Goal: Entertainment & Leisure: Browse casually

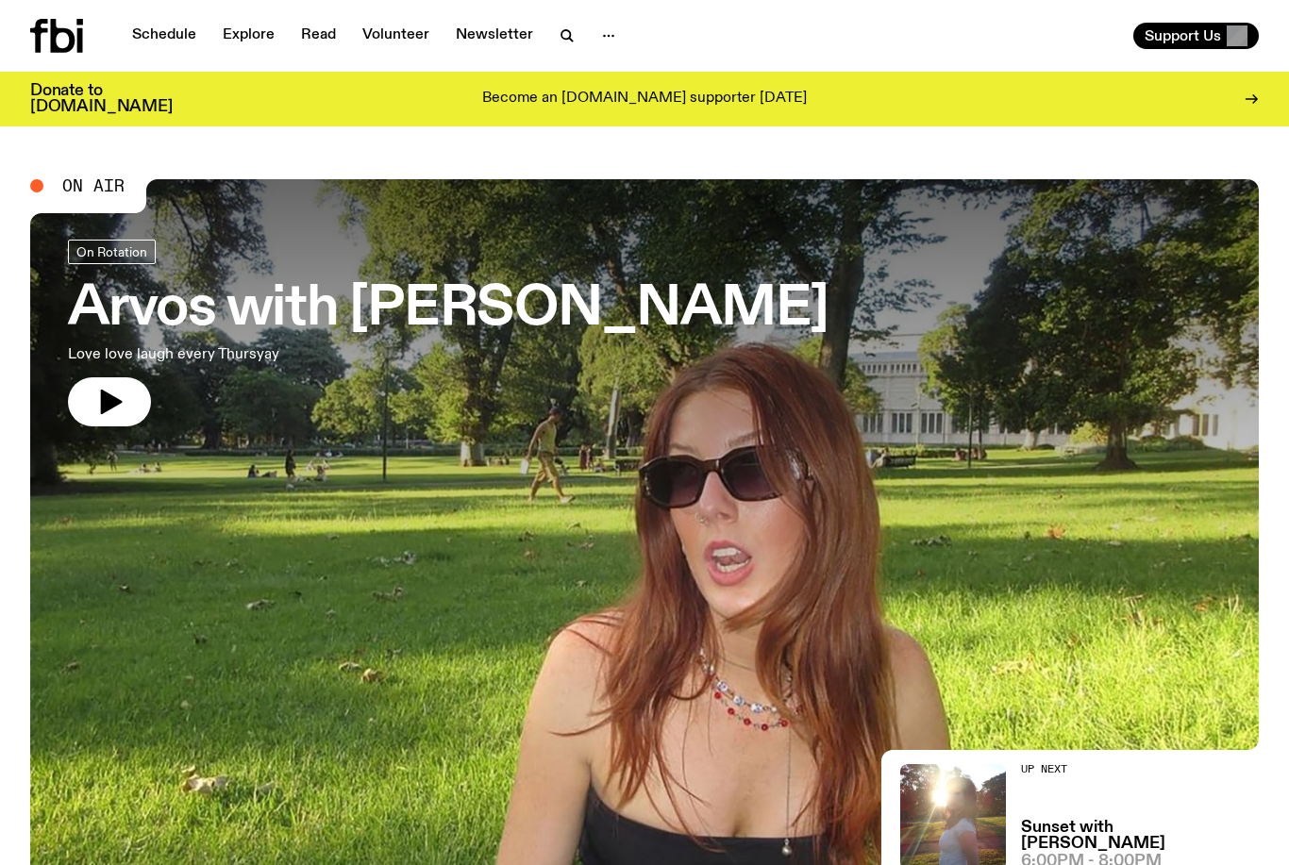
click at [627, 324] on h3 "Arvos with [PERSON_NAME]" at bounding box center [448, 309] width 761 height 53
click at [439, 322] on h3 "Arvos with [PERSON_NAME]" at bounding box center [448, 309] width 761 height 53
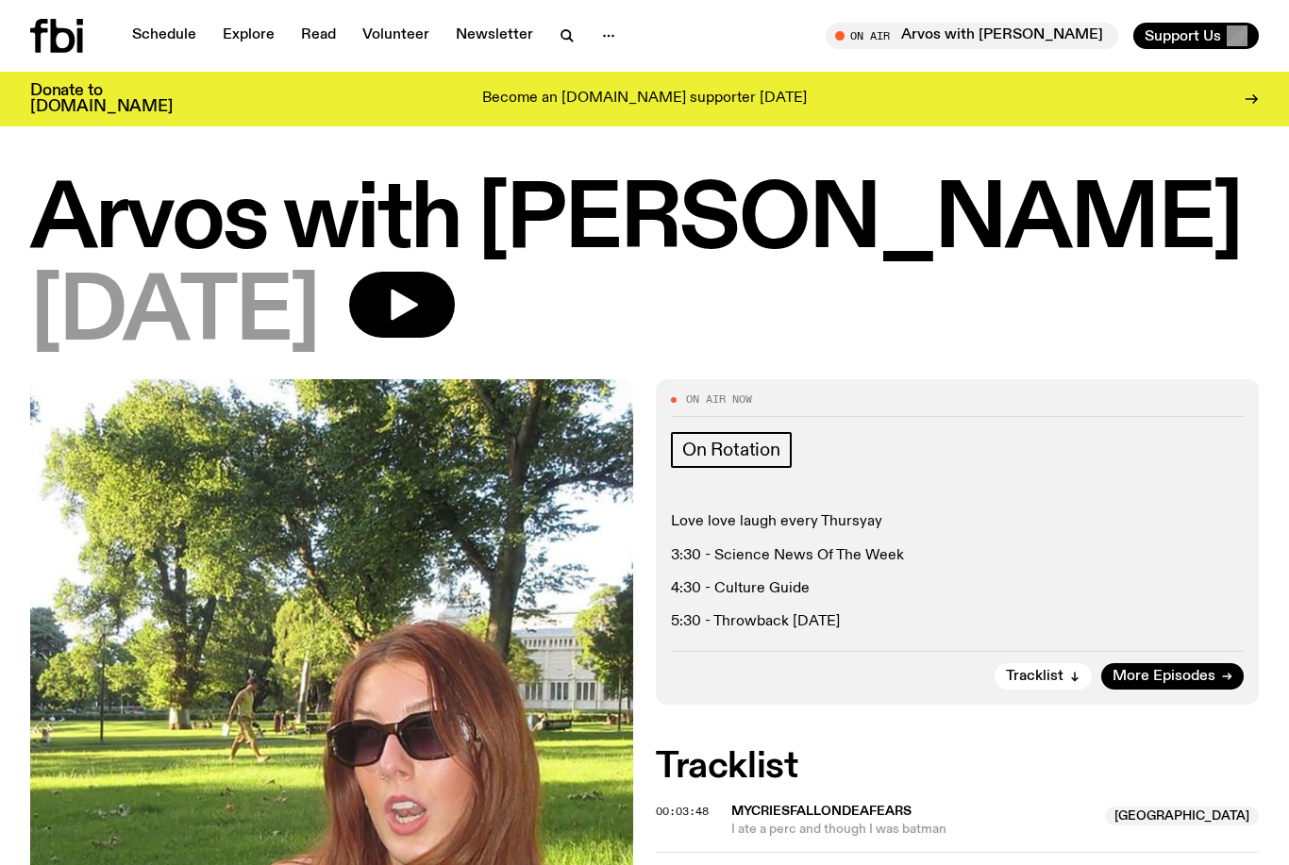
click at [1205, 681] on span "More Episodes" at bounding box center [1164, 677] width 103 height 14
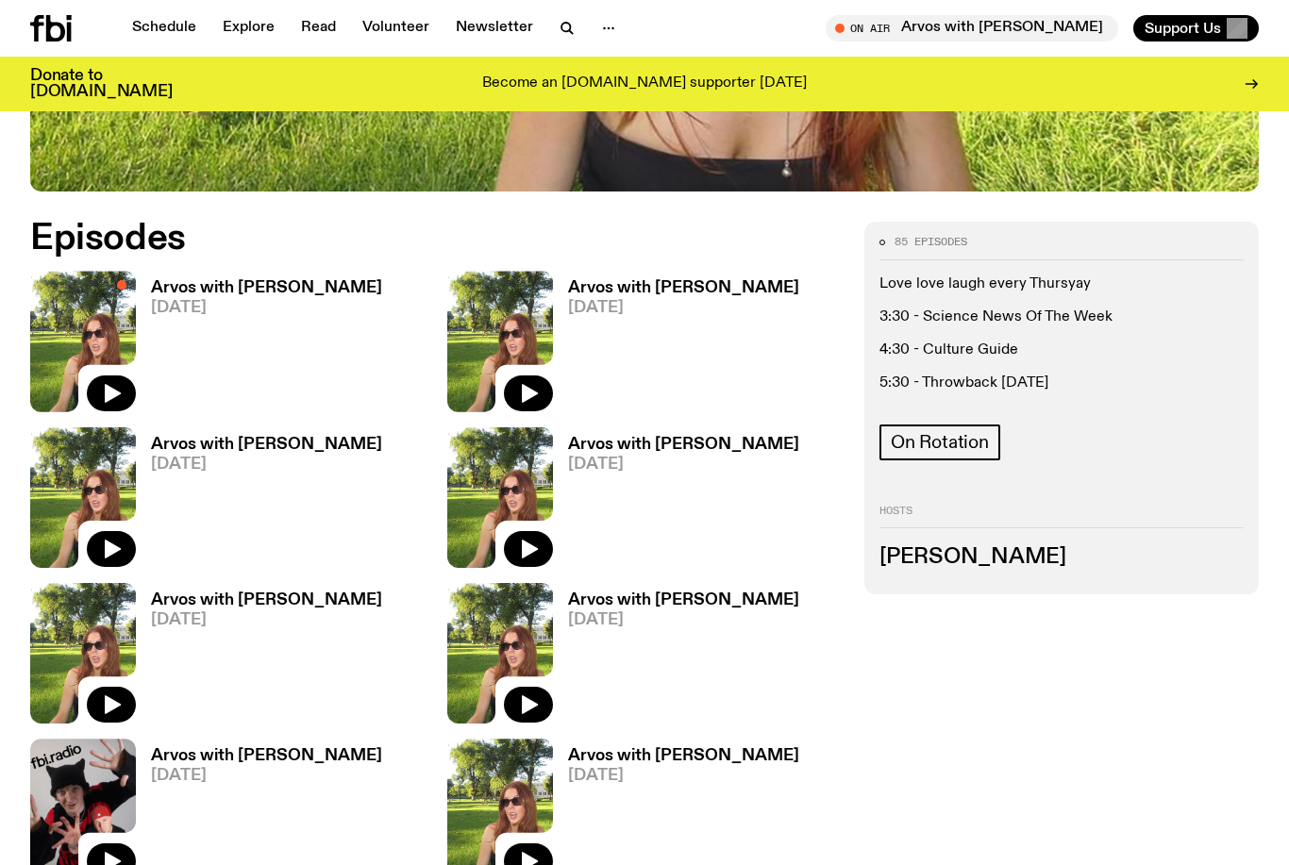
scroll to position [768, 0]
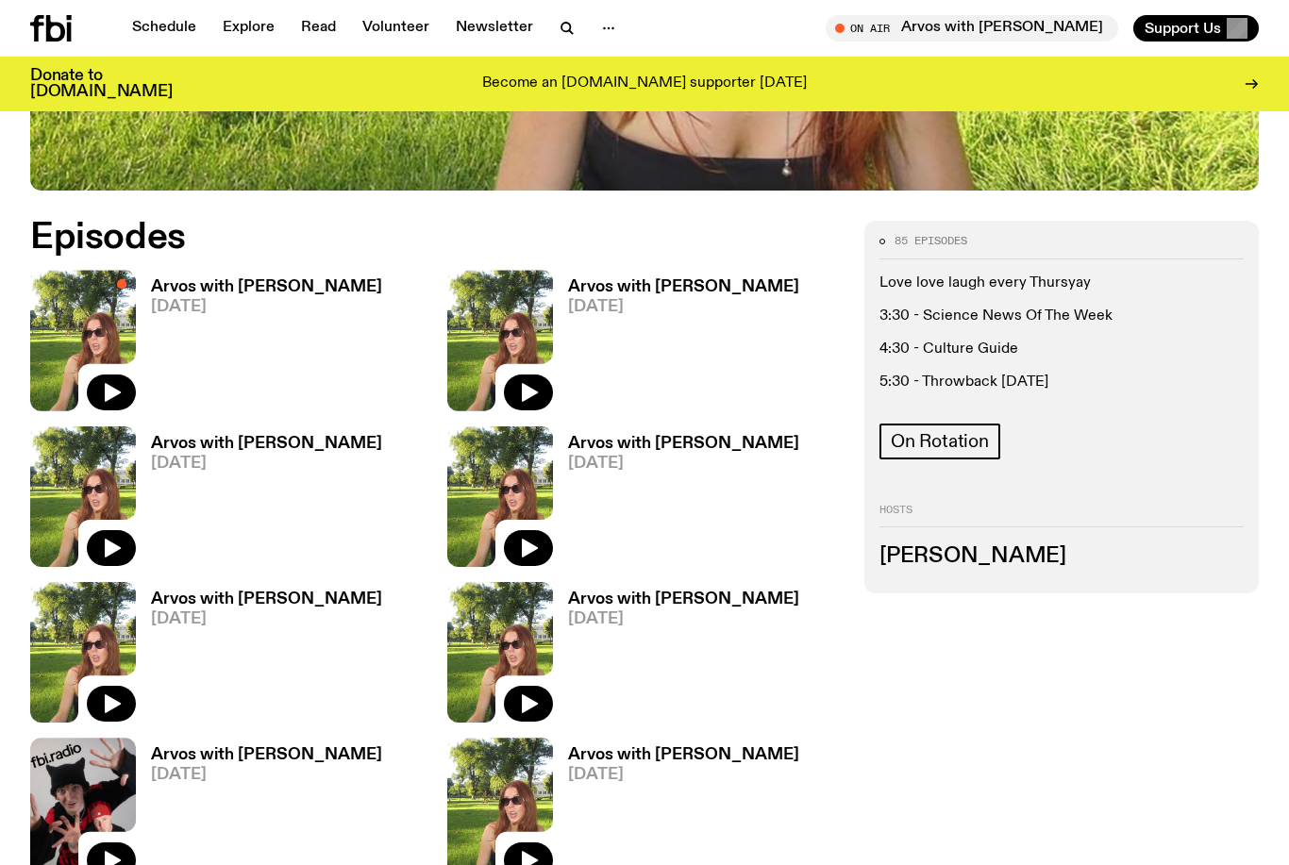
click at [290, 442] on h3 "Arvos with [PERSON_NAME]" at bounding box center [266, 444] width 231 height 16
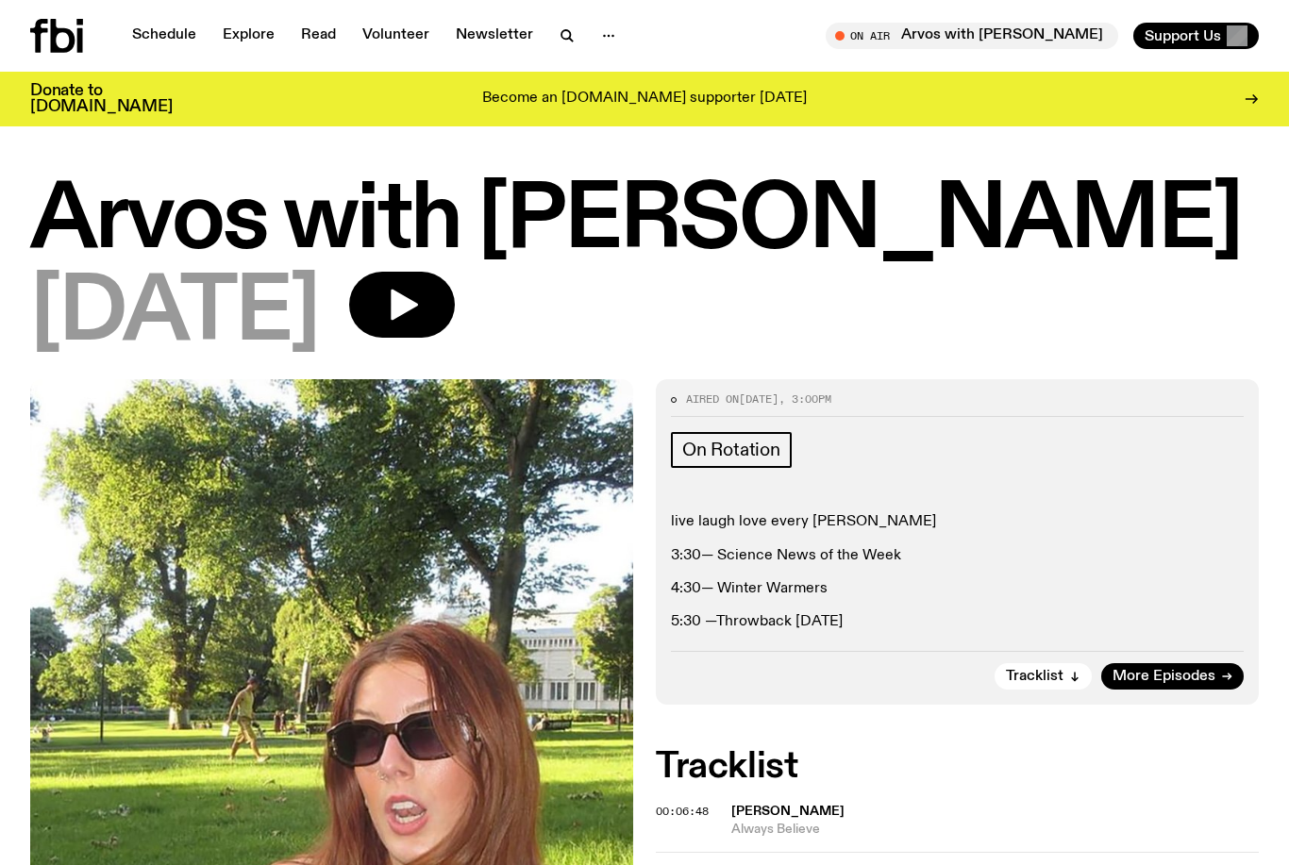
click at [79, 28] on icon at bounding box center [80, 40] width 6 height 25
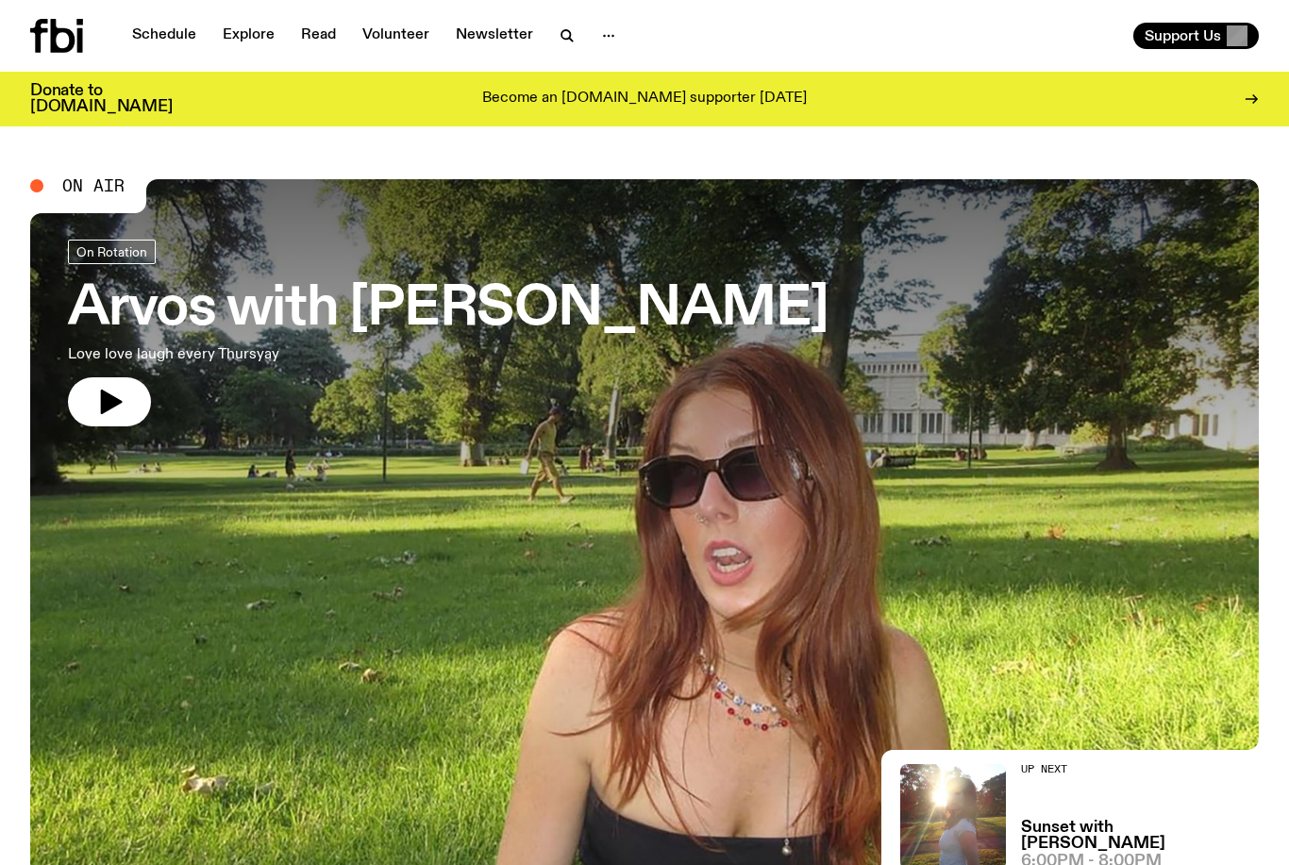
click at [597, 330] on h3 "Arvos with [PERSON_NAME]" at bounding box center [448, 309] width 761 height 53
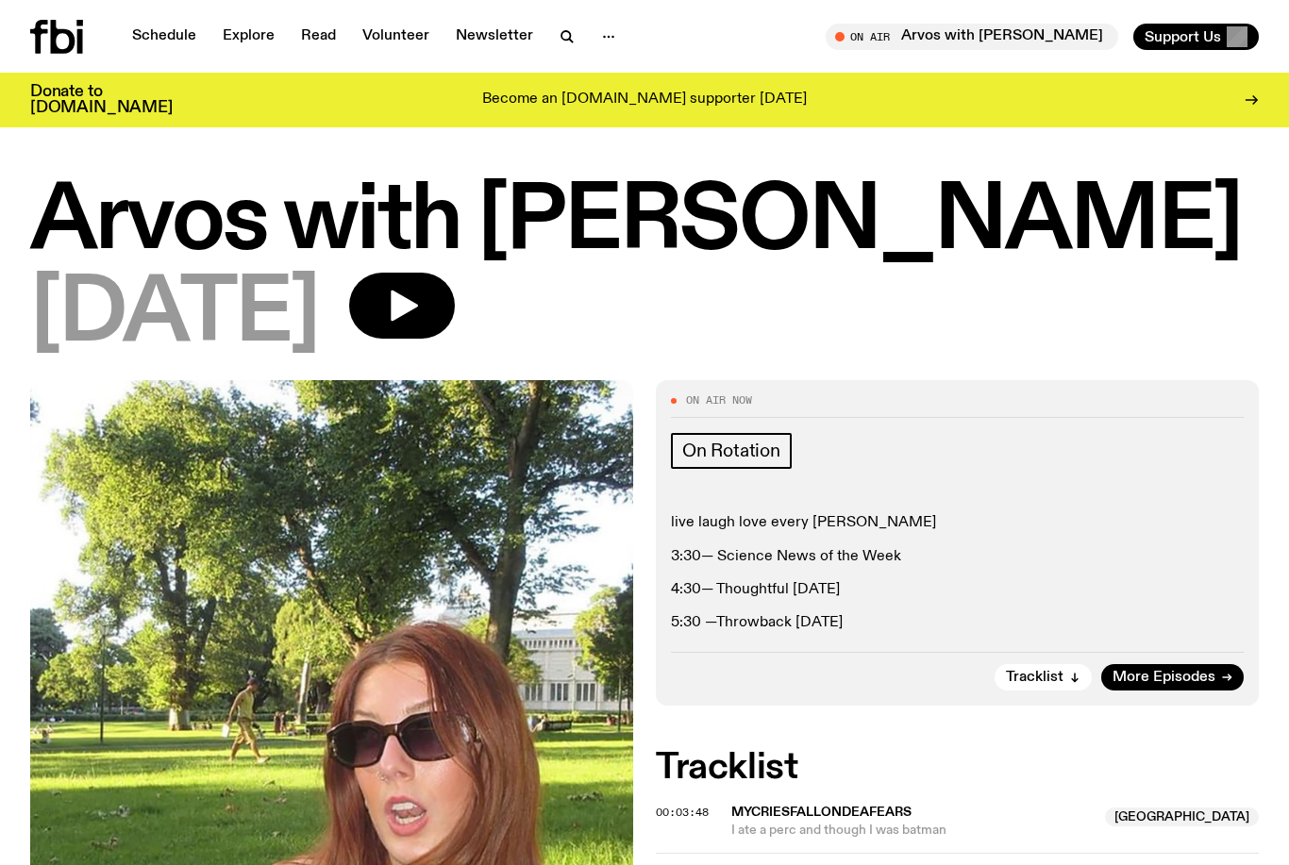
click at [176, 46] on link "Schedule" at bounding box center [164, 36] width 87 height 26
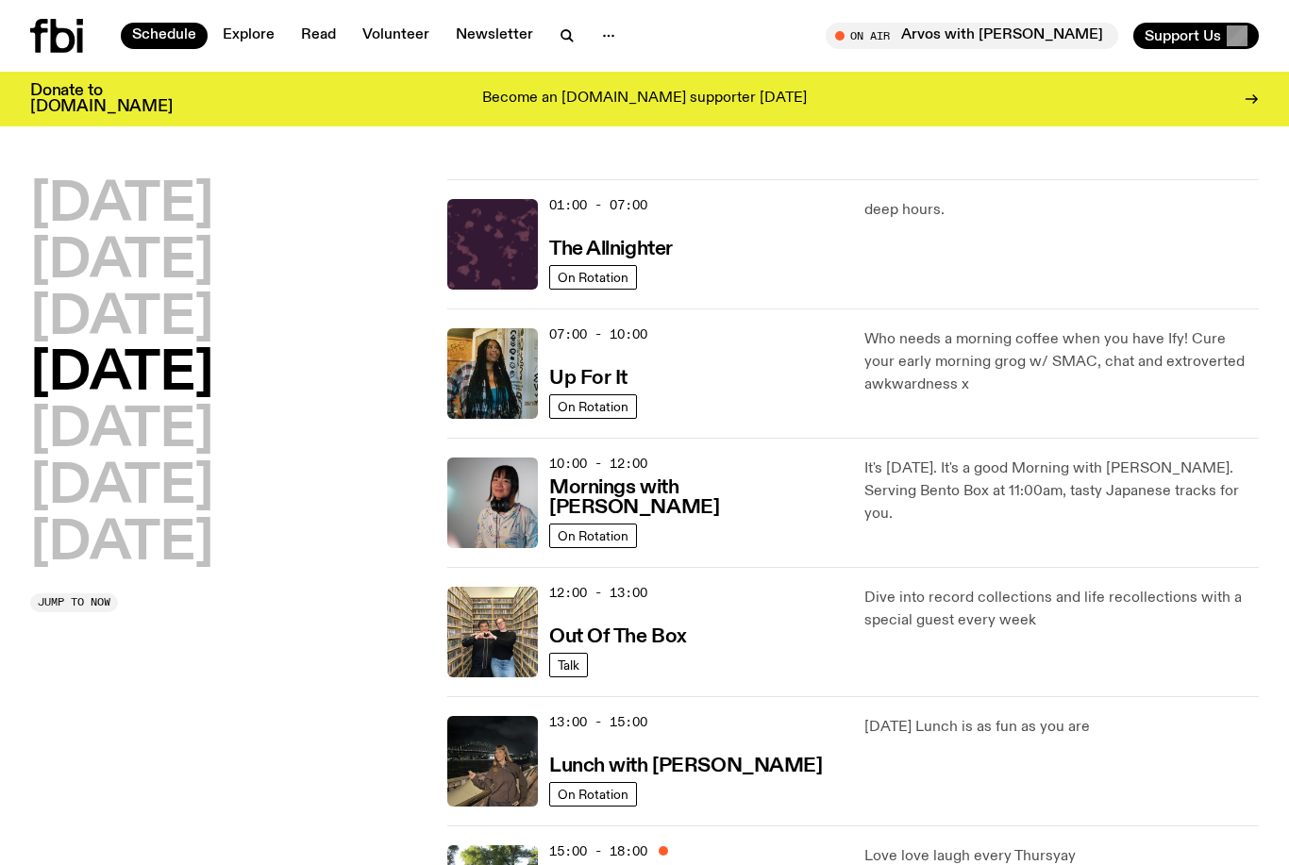
click at [66, 52] on icon at bounding box center [63, 36] width 25 height 34
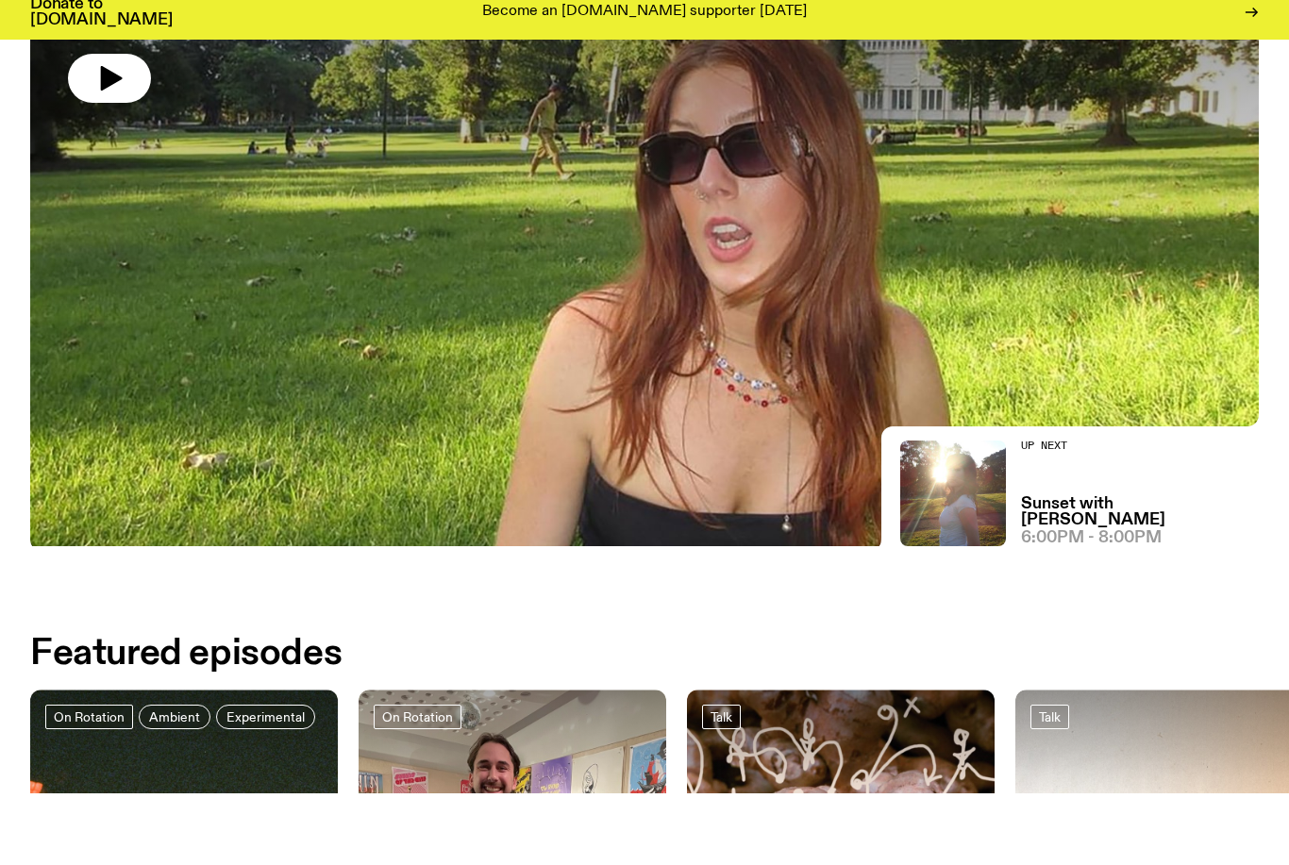
scroll to position [343, 0]
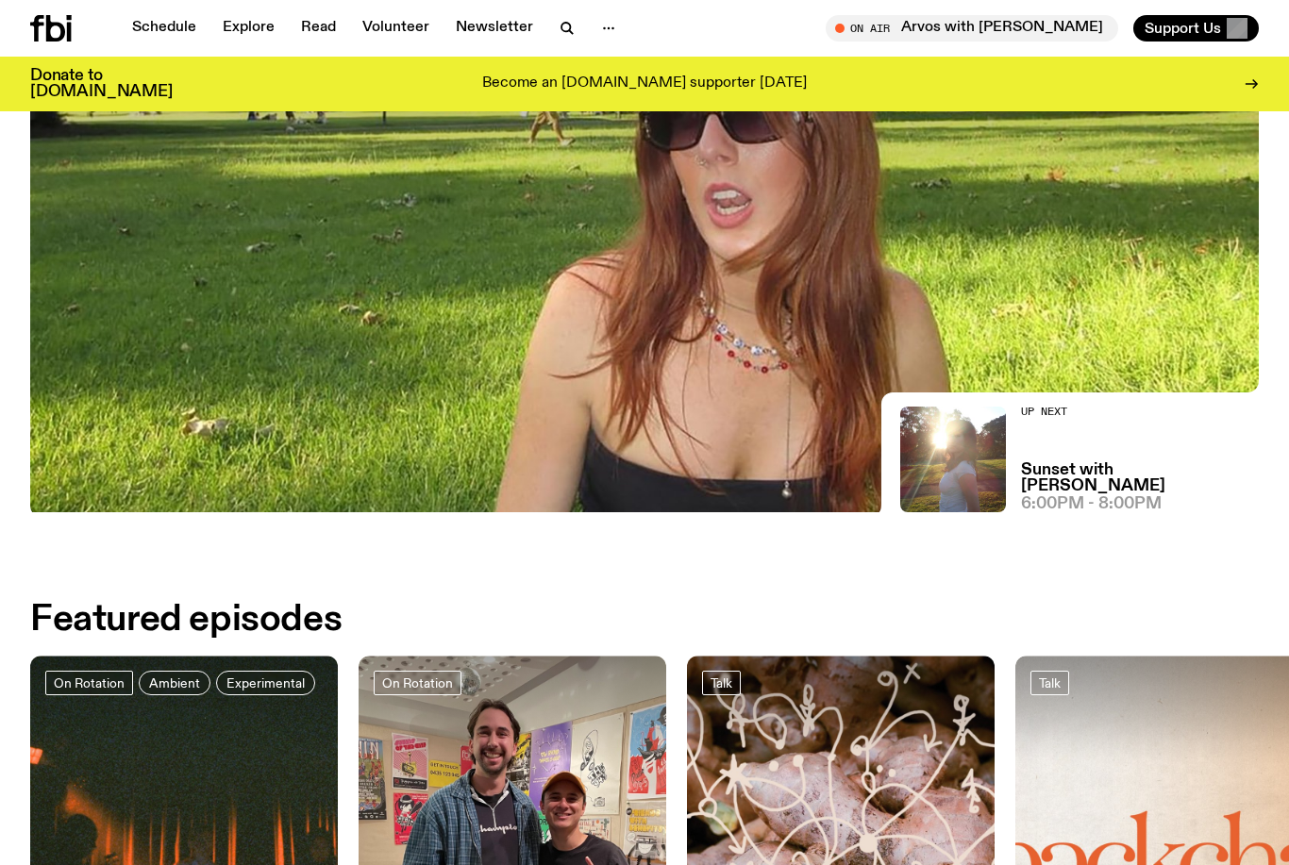
click at [1146, 494] on h3 "Sunset with [PERSON_NAME]" at bounding box center [1140, 478] width 238 height 32
